Goal: Information Seeking & Learning: Learn about a topic

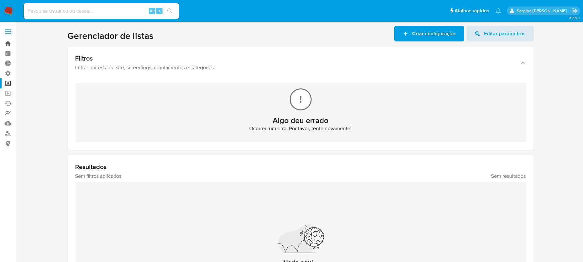
click at [9, 43] on link "Bandeja" at bounding box center [38, 44] width 77 height 10
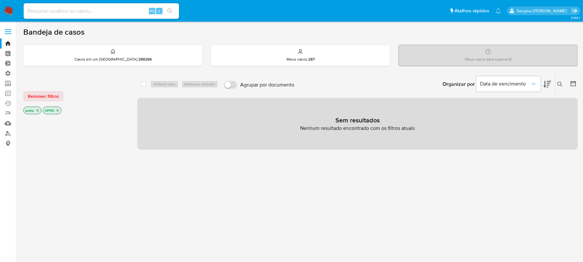
click at [52, 12] on input at bounding box center [101, 11] width 155 height 8
click at [6, 132] on link "Localizador de pessoas" at bounding box center [38, 133] width 77 height 10
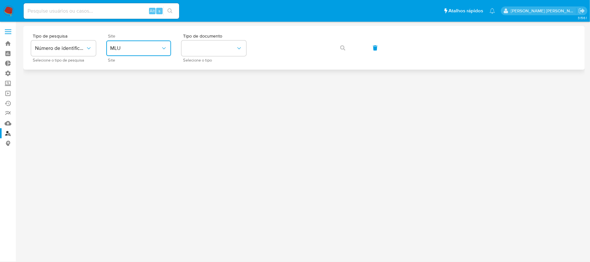
click at [128, 53] on button "MLU" at bounding box center [138, 48] width 65 height 16
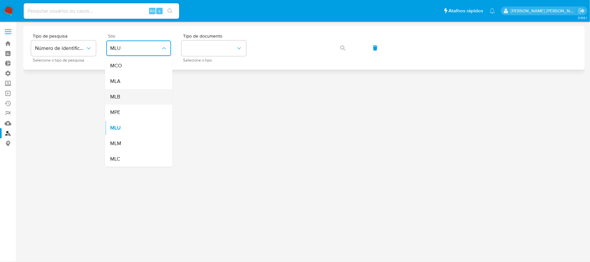
click at [130, 98] on div "MLB" at bounding box center [136, 97] width 53 height 16
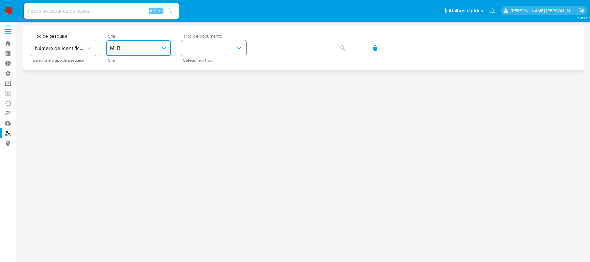
click at [195, 46] on button "identificationType" at bounding box center [213, 48] width 65 height 16
click at [205, 85] on div "CPF CPF" at bounding box center [211, 91] width 53 height 22
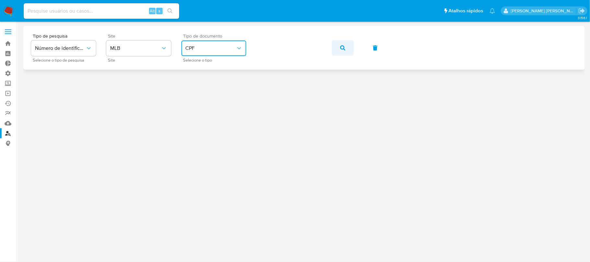
click at [337, 47] on button "button" at bounding box center [343, 48] width 22 height 16
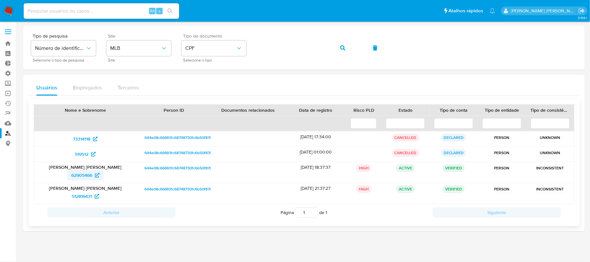
click at [76, 176] on span "62905466" at bounding box center [81, 175] width 21 height 10
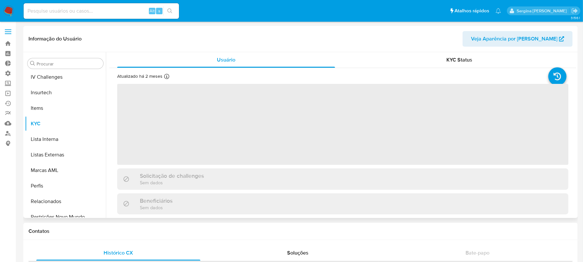
scroll to position [289, 0]
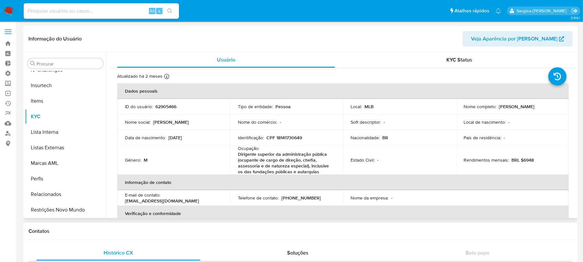
select select "10"
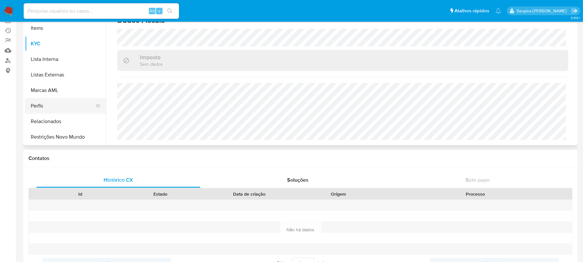
scroll to position [86, 0]
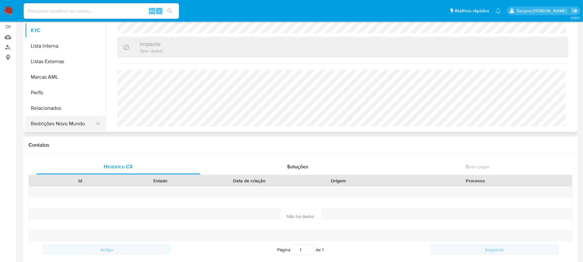
click at [55, 130] on button "Restrições Novo Mundo" at bounding box center [63, 124] width 76 height 16
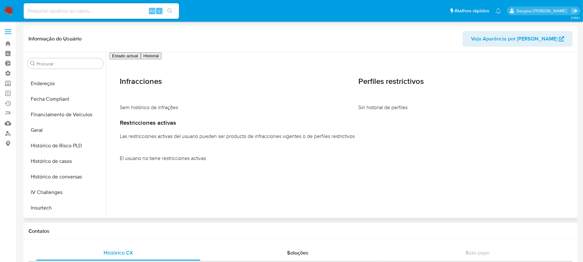
scroll to position [159, 0]
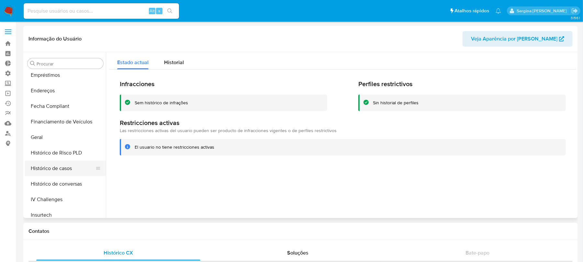
click at [63, 170] on button "Histórico de casos" at bounding box center [63, 169] width 76 height 16
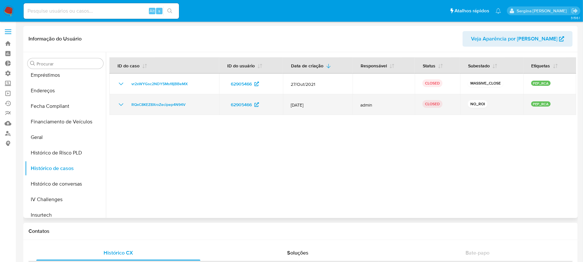
click at [119, 106] on icon "Mostrar/Ocultar" at bounding box center [121, 105] width 8 height 8
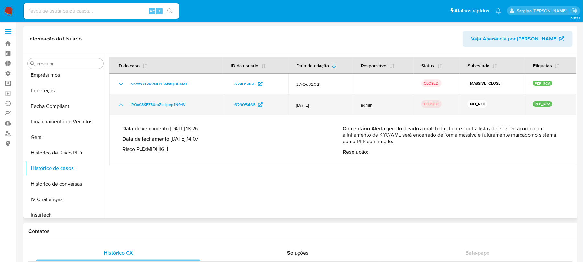
click at [118, 106] on icon "Mostrar/Ocultar" at bounding box center [121, 105] width 8 height 8
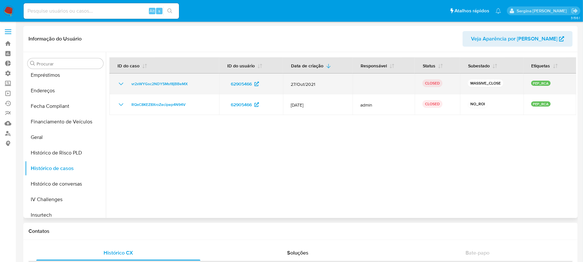
click at [123, 83] on icon "Mostrar/Ocultar" at bounding box center [121, 84] width 5 height 3
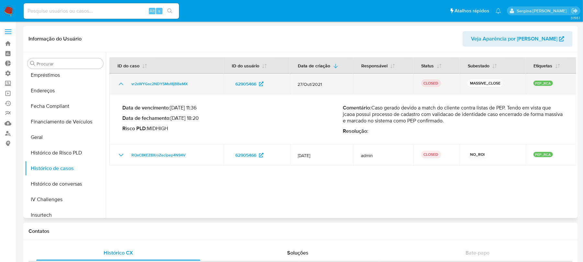
click at [121, 83] on icon "Mostrar/Ocultar" at bounding box center [121, 84] width 5 height 3
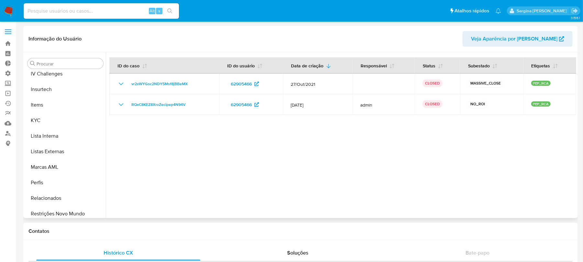
scroll to position [289, 0]
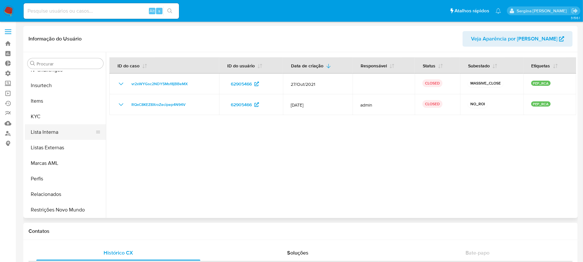
click at [54, 132] on button "Lista Interna" at bounding box center [63, 132] width 76 height 16
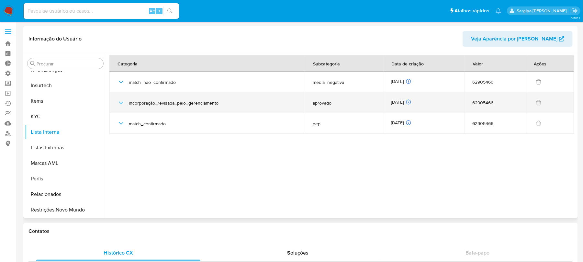
click at [120, 105] on icon "button" at bounding box center [121, 103] width 8 height 8
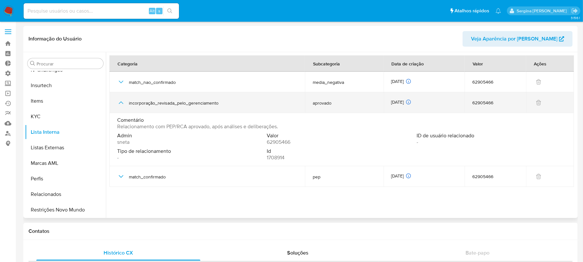
click at [120, 104] on icon "button" at bounding box center [121, 103] width 8 height 8
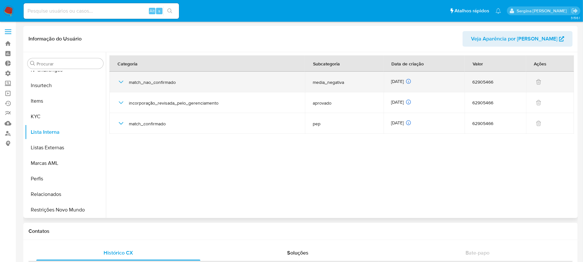
click at [122, 83] on icon "button" at bounding box center [121, 82] width 8 height 8
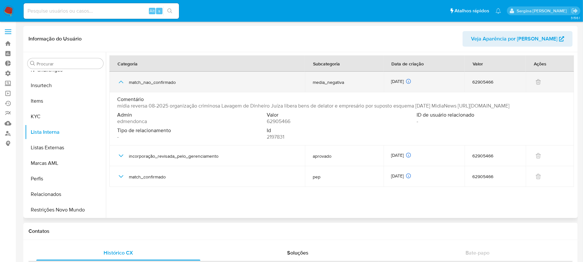
click at [122, 85] on icon "button" at bounding box center [121, 82] width 8 height 8
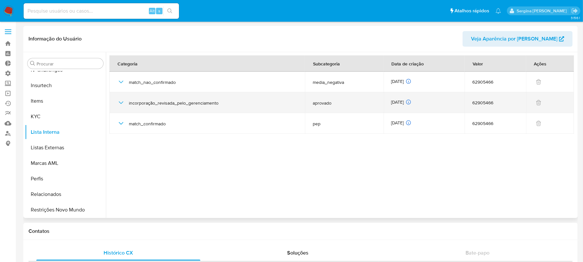
click at [119, 101] on icon "button" at bounding box center [121, 103] width 8 height 8
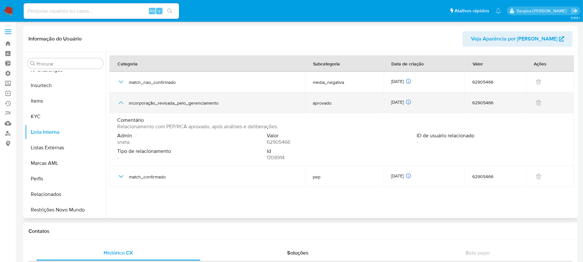
click at [118, 102] on icon "button" at bounding box center [121, 103] width 8 height 8
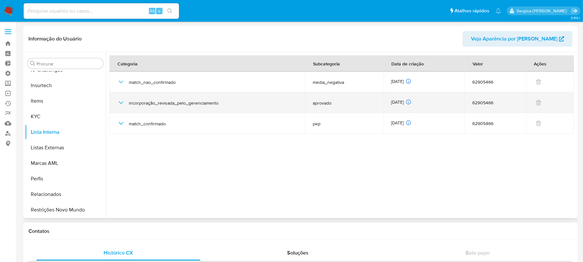
click at [122, 103] on icon "button" at bounding box center [121, 102] width 5 height 3
